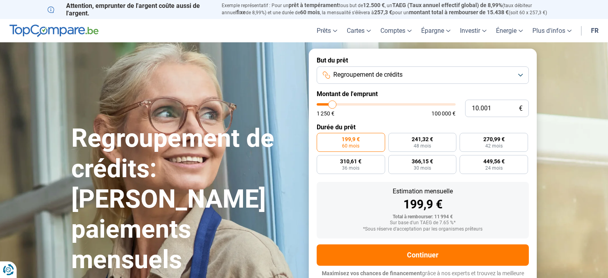
type input "9.750"
type input "9750"
type input "10.250"
type input "10250"
type input "10.500"
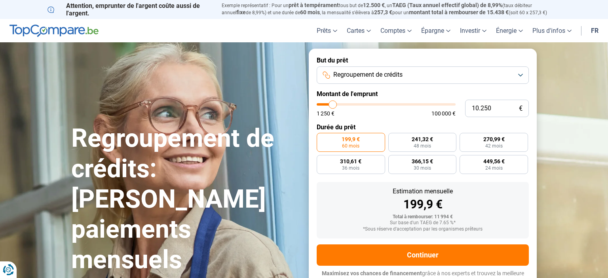
type input "10500"
type input "11.750"
type input "11750"
type input "14.000"
type input "14000"
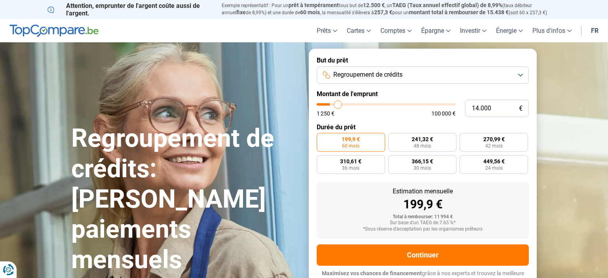
type input "15.250"
type input "15250"
type input "17.250"
type input "17250"
type input "18.750"
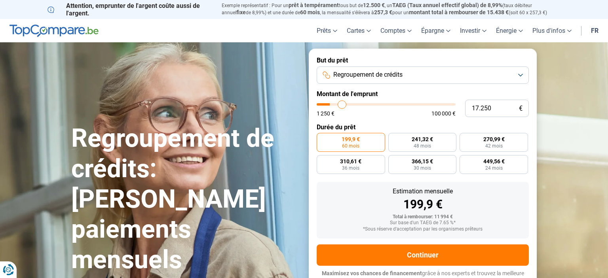
type input "18750"
type input "19.250"
type input "19250"
type input "20.250"
type input "20250"
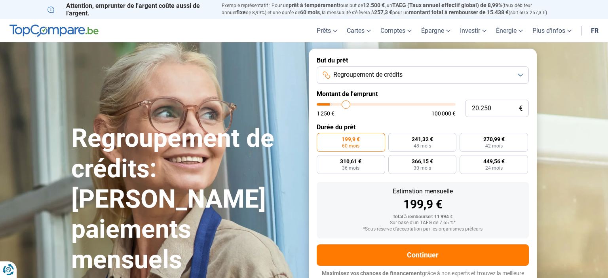
type input "20.500"
type input "20500"
type input "21.000"
type input "21000"
type input "21.250"
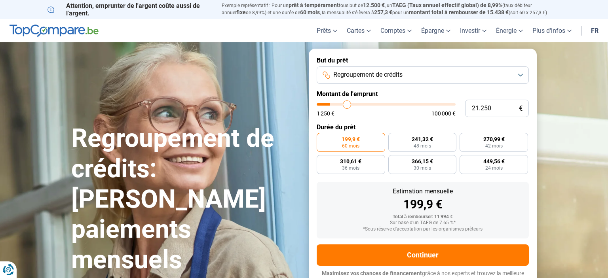
type input "21250"
type input "21.500"
type input "21500"
type input "22.000"
type input "22000"
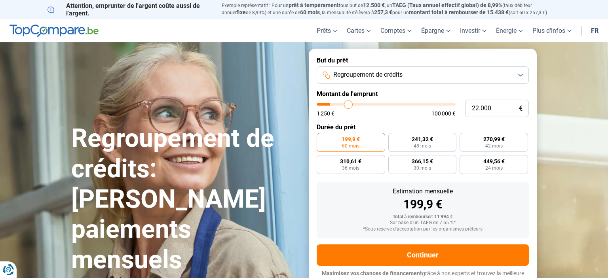
type input "22.250"
type input "22250"
type input "22.750"
type input "22750"
type input "23.000"
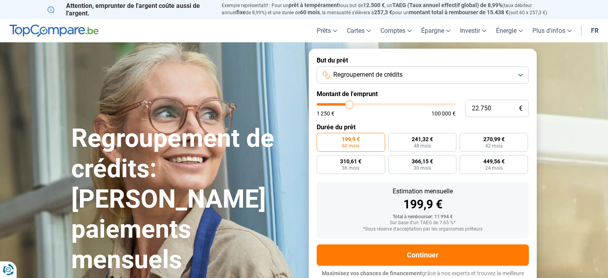
type input "23000"
type input "23.750"
type input "23750"
type input "24.500"
type input "24500"
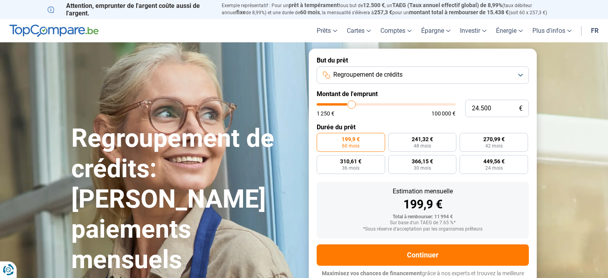
type input "25.000"
type input "25000"
type input "25.750"
type input "25750"
type input "26.500"
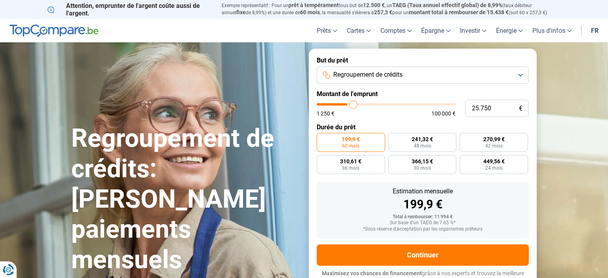
type input "26500"
type input "26.750"
type input "26750"
type input "27.250"
type input "27250"
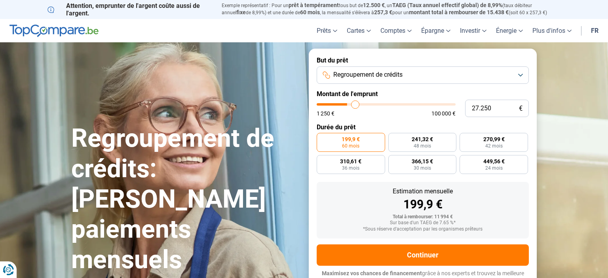
type input "27.500"
type input "27500"
type input "27.750"
type input "27750"
type input "28.000"
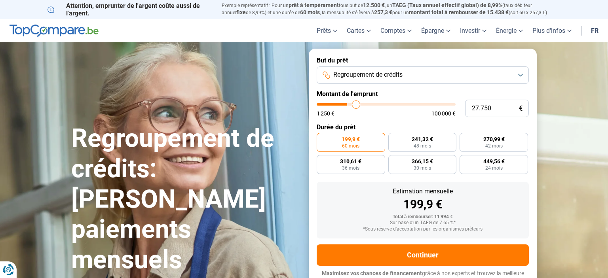
type input "28000"
type input "28.250"
type input "28250"
type input "28.500"
type input "28500"
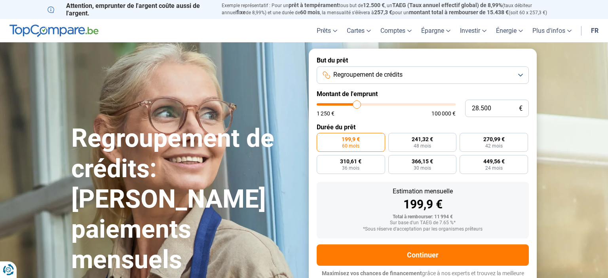
type input "29.000"
type input "29000"
type input "29.750"
type input "29750"
type input "30.250"
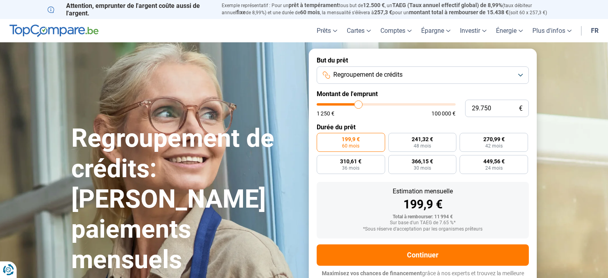
type input "30250"
type input "30.750"
type input "30750"
type input "31.500"
type input "31500"
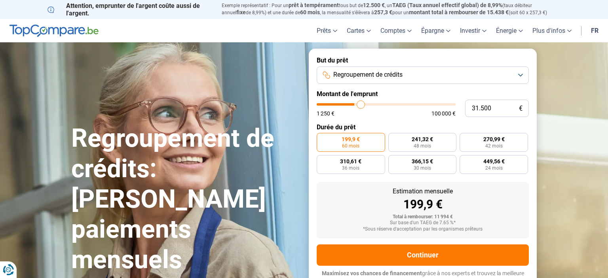
type input "31.750"
type input "31750"
type input "32.750"
type input "32750"
type input "33.000"
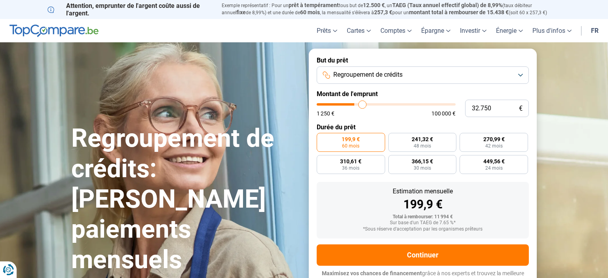
type input "33000"
type input "33.250"
type input "33250"
type input "33.500"
type input "33500"
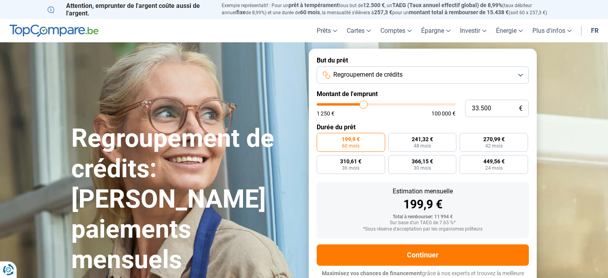
type input "33.750"
type input "33750"
type input "33.500"
type input "33500"
type input "32.000"
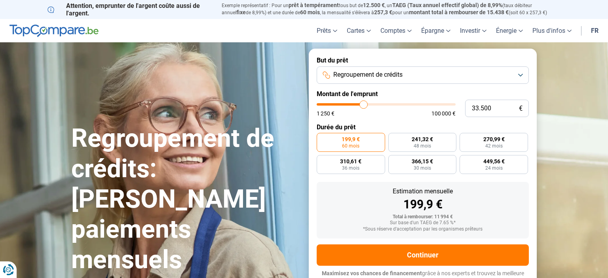
type input "32000"
type input "30.750"
type input "30750"
type input "29.500"
type input "29500"
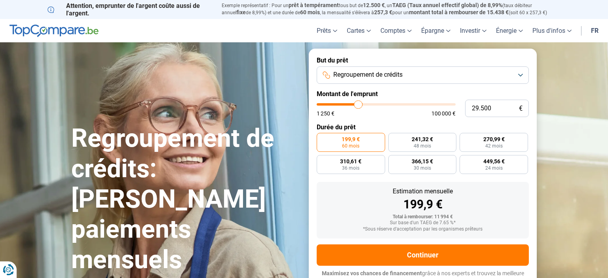
type input "29.000"
type input "29000"
type input "28.000"
type input "28000"
type input "27.250"
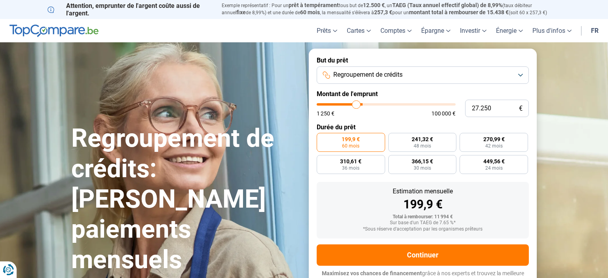
type input "27250"
type input "24.000"
type input "24000"
type input "21.250"
type input "21250"
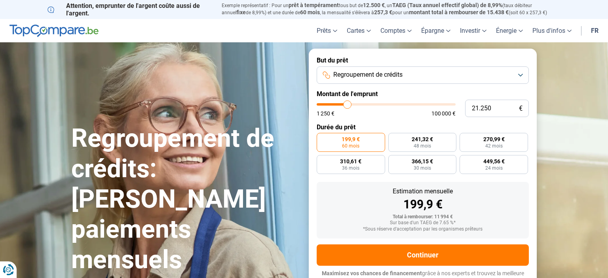
type input "21.000"
type input "21000"
type input "20.000"
type input "20000"
type input "19.500"
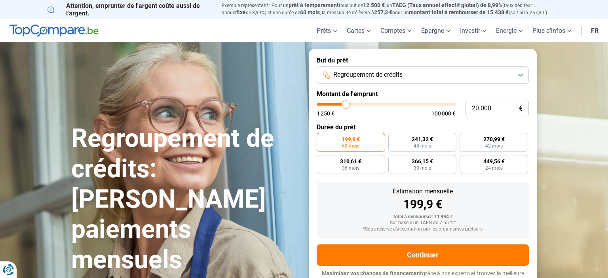
type input "19500"
type input "19.250"
type input "19250"
type input "19.000"
type input "19000"
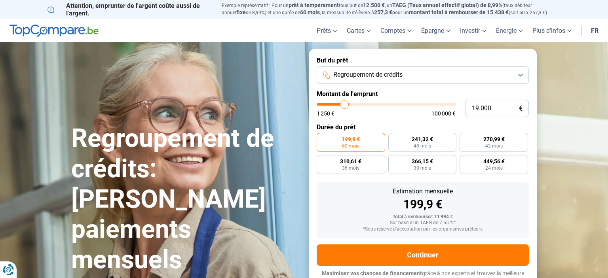
type input "18.750"
type input "18750"
type input "18.500"
type input "18500"
type input "18.250"
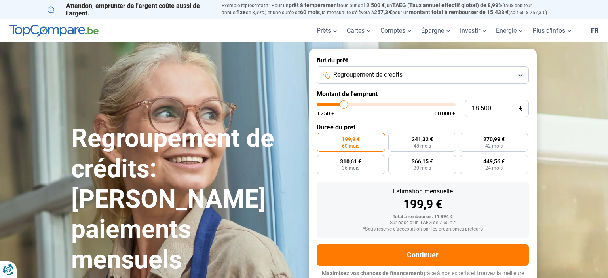
type input "18250"
type input "18.000"
type input "18000"
type input "17.750"
type input "17750"
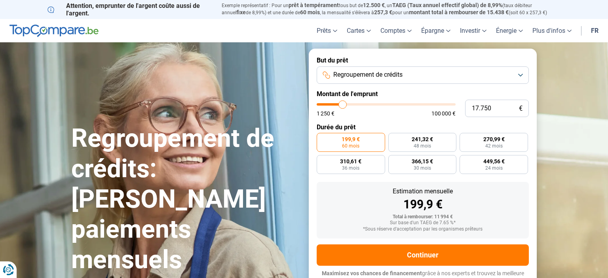
type input "17.500"
type input "17500"
type input "17.250"
type input "17250"
type input "17.000"
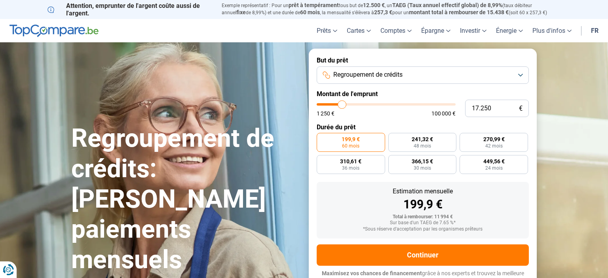
type input "17000"
type input "16.750"
type input "16750"
type input "16.500"
type input "16500"
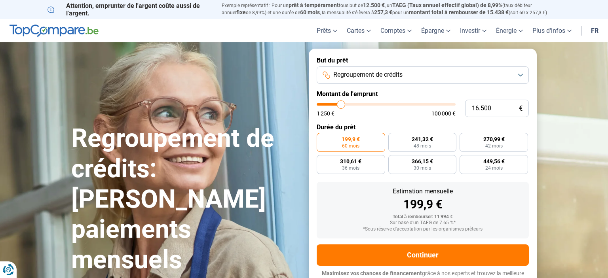
type input "16.250"
type input "16250"
type input "15.750"
type input "15750"
type input "15.500"
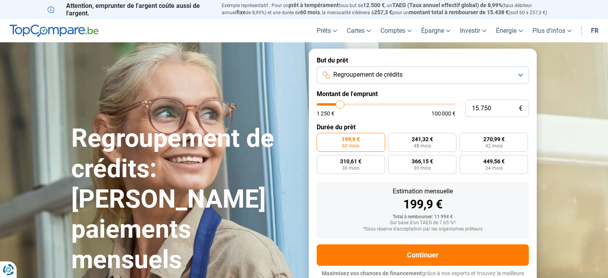
type input "15500"
type input "15.250"
type input "15250"
type input "15.000"
type input "15000"
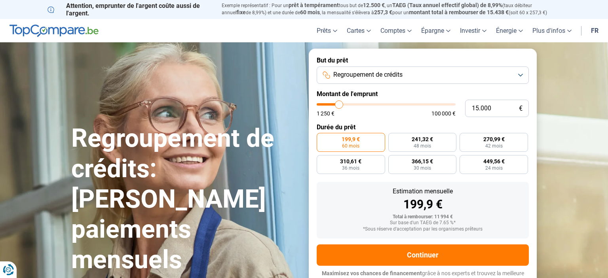
type input "14.750"
type input "14750"
type input "14.250"
type input "14250"
type input "14.000"
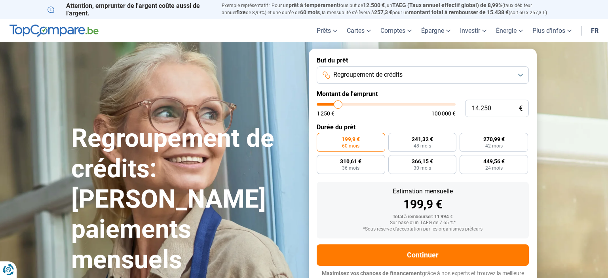
type input "14000"
type input "13.750"
type input "13750"
type input "13.500"
type input "13500"
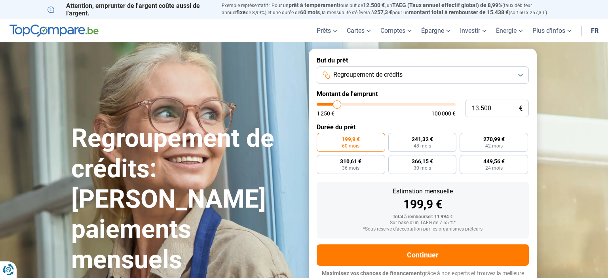
type input "13.250"
type input "13250"
type input "13.000"
type input "13000"
type input "12.500"
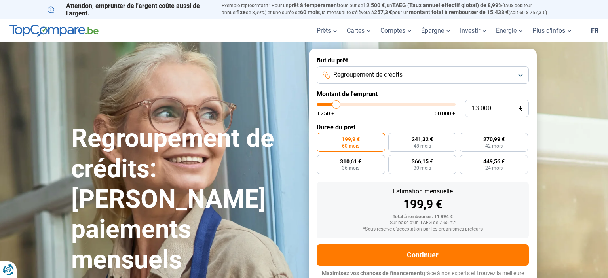
type input "12500"
type input "12.250"
type input "12250"
type input "12.000"
type input "12000"
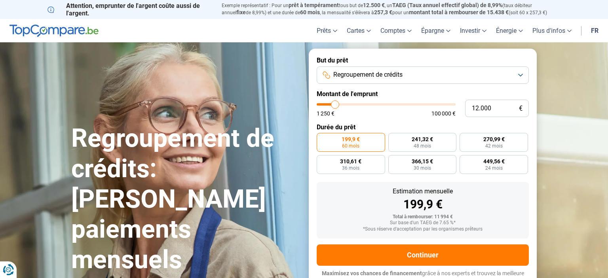
type input "11.750"
type input "11750"
type input "12.000"
type input "12000"
type input "12.250"
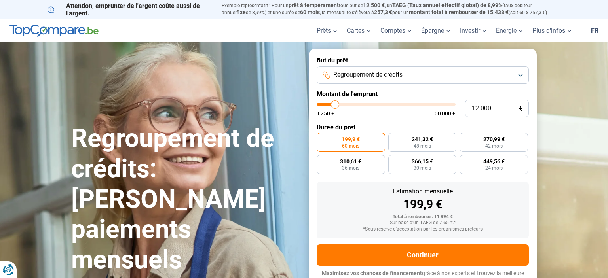
type input "12250"
type input "12.750"
type input "12750"
type input "13.000"
type input "13000"
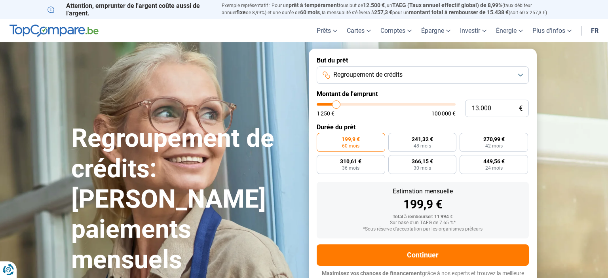
type input "13.250"
type input "13250"
type input "13.000"
type input "13000"
type input "12.500"
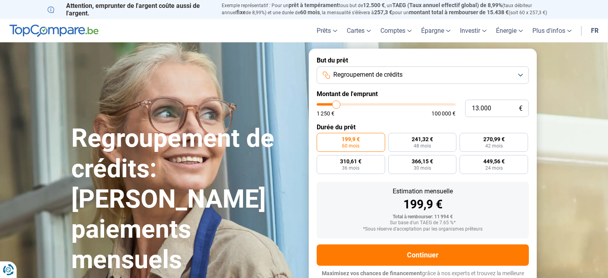
type input "12500"
type input "12.250"
type input "12250"
type input "12.750"
drag, startPoint x: 332, startPoint y: 105, endPoint x: 337, endPoint y: 105, distance: 4.4
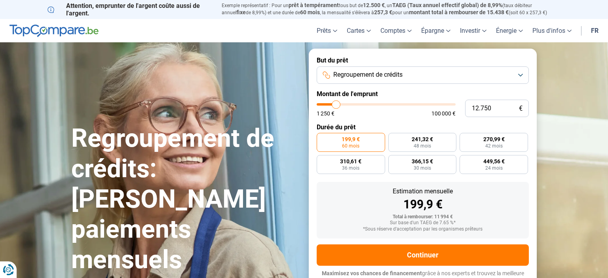
type input "12750"
click at [337, 105] on input "range" at bounding box center [386, 104] width 139 height 2
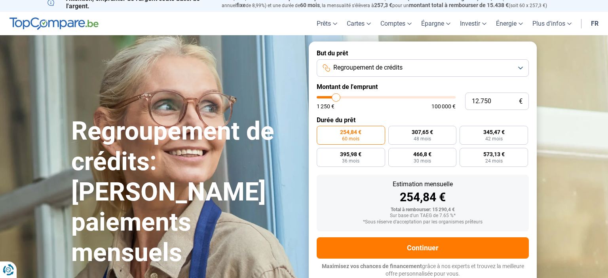
scroll to position [40, 0]
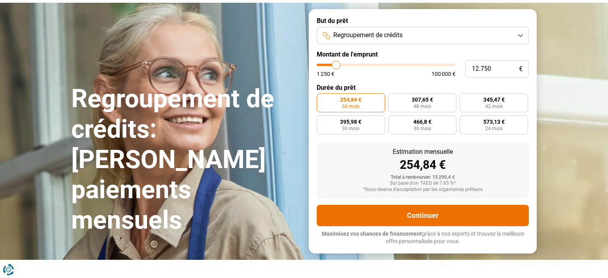
click at [344, 209] on button "Continuer" at bounding box center [423, 215] width 212 height 21
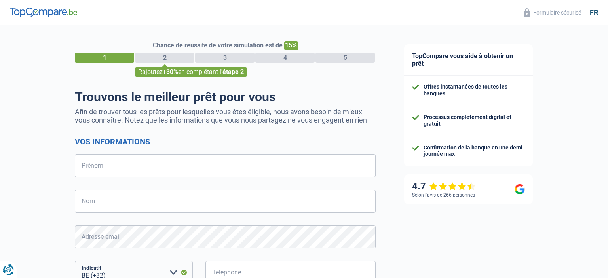
select select "32"
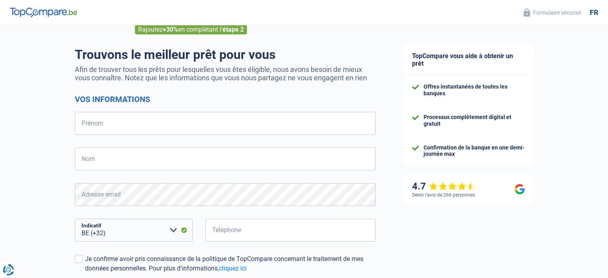
scroll to position [152, 0]
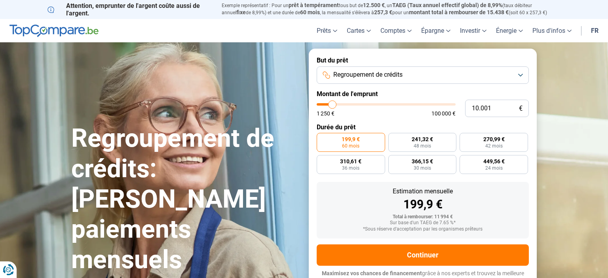
scroll to position [7, 0]
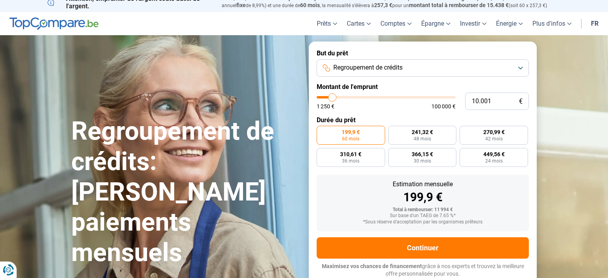
drag, startPoint x: 334, startPoint y: 99, endPoint x: 324, endPoint y: 100, distance: 9.9
type input "8.250"
type input "8250"
click at [330, 97] on input "range" at bounding box center [386, 97] width 139 height 2
radio input "true"
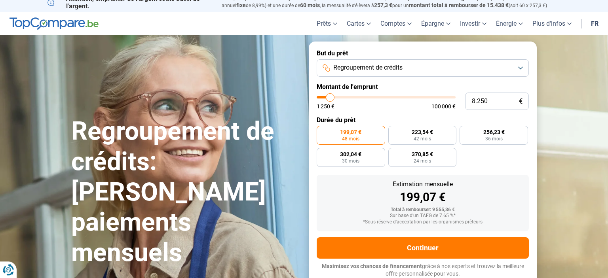
drag, startPoint x: 330, startPoint y: 97, endPoint x: 325, endPoint y: 97, distance: 4.8
type input "4.000"
type input "4000"
click at [325, 97] on input "range" at bounding box center [386, 97] width 139 height 2
radio input "true"
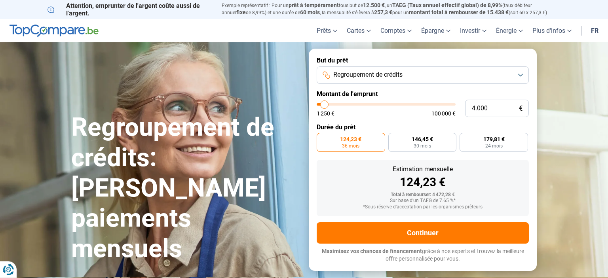
scroll to position [0, 0]
click at [379, 107] on div "1 250 € 100 000 €" at bounding box center [386, 109] width 139 height 13
type input "46.000"
type input "46000"
click at [380, 105] on input "range" at bounding box center [386, 104] width 139 height 2
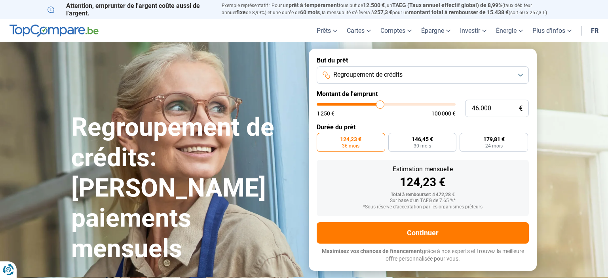
radio input "false"
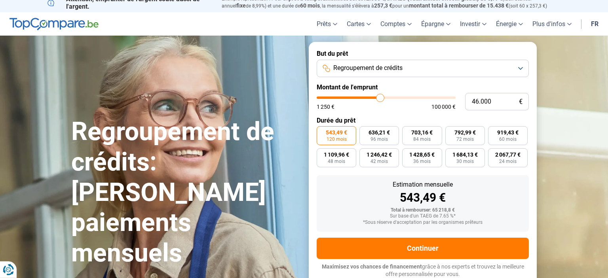
scroll to position [7, 0]
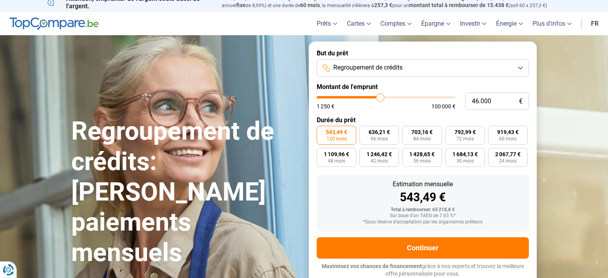
click at [523, 65] on button "Regroupement de crédits" at bounding box center [423, 67] width 212 height 17
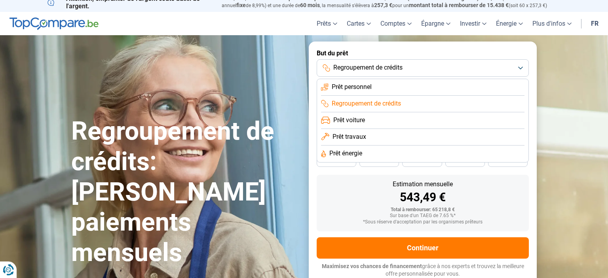
click at [523, 65] on button "Regroupement de crédits" at bounding box center [423, 67] width 212 height 17
